Goal: Transaction & Acquisition: Book appointment/travel/reservation

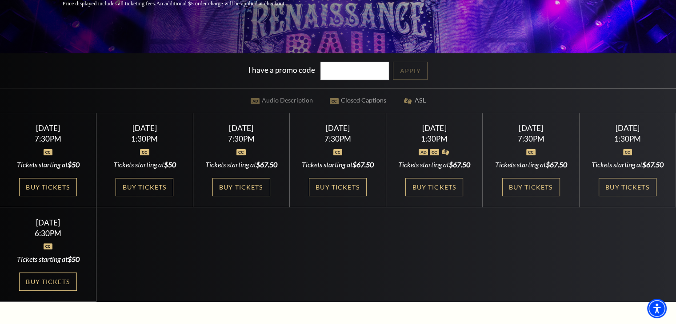
scroll to position [196, 0]
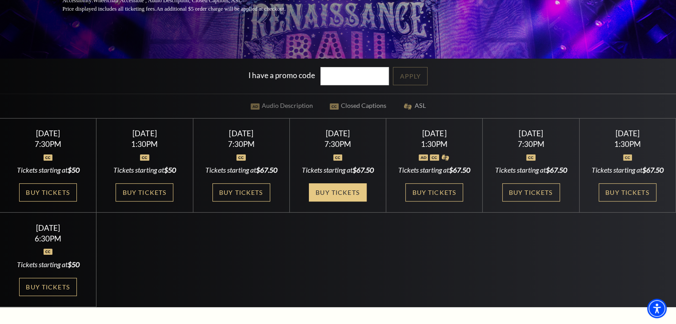
click at [352, 202] on link "Buy Tickets" at bounding box center [338, 193] width 58 height 18
